Goal: Transaction & Acquisition: Obtain resource

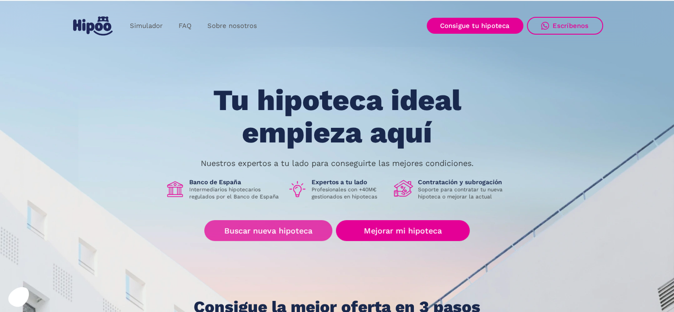
click at [312, 232] on link "Buscar nueva hipoteca" at bounding box center [268, 230] width 128 height 21
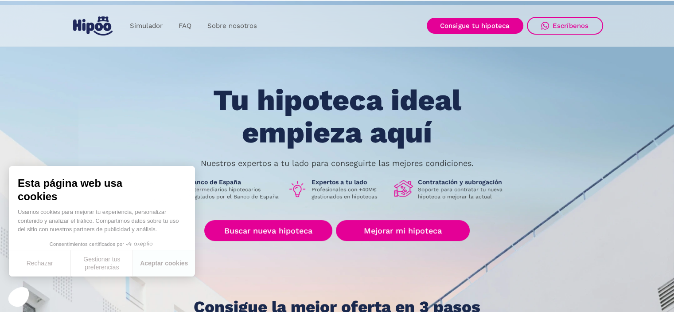
scroll to position [273, 0]
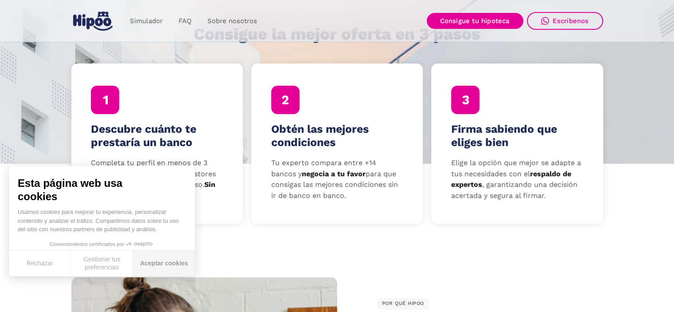
click at [156, 261] on button "Aceptar cookies" at bounding box center [164, 263] width 62 height 26
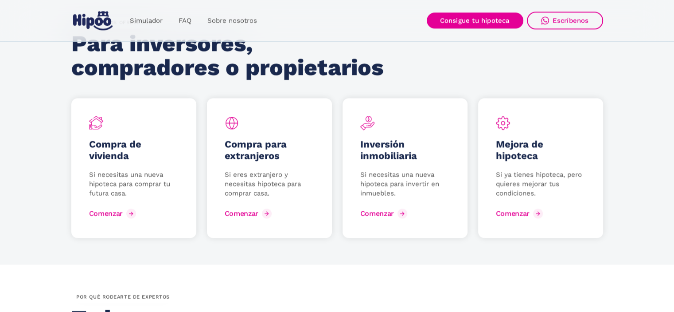
scroll to position [1159, 0]
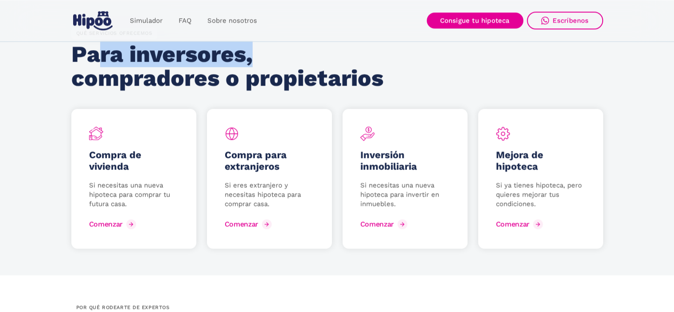
drag, startPoint x: 104, startPoint y: 62, endPoint x: 250, endPoint y: 56, distance: 146.0
click at [250, 56] on h2 "Para inversores, compradores o propietarios" at bounding box center [230, 66] width 318 height 48
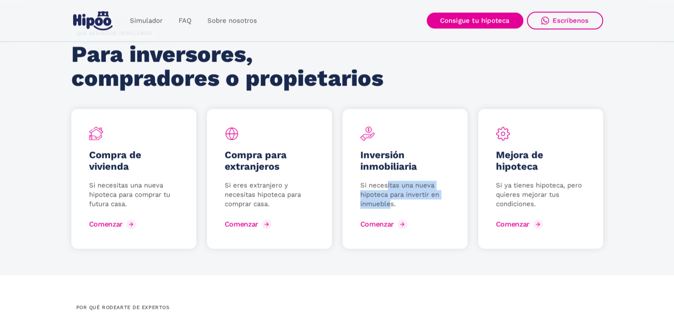
drag, startPoint x: 386, startPoint y: 185, endPoint x: 390, endPoint y: 203, distance: 17.8
click at [390, 203] on p "Si necesitas una nueva hipoteca para invertir en inmuebles." at bounding box center [405, 194] width 90 height 28
